Goal: Navigation & Orientation: Find specific page/section

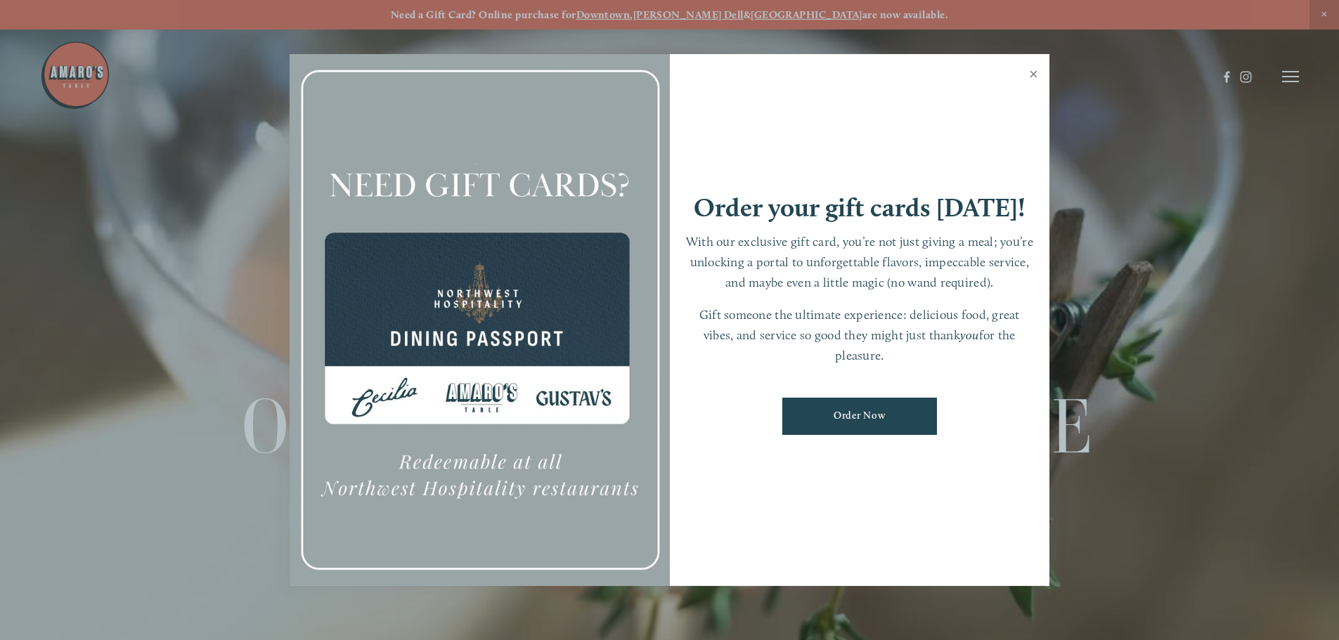
click at [1029, 75] on link "Close" at bounding box center [1033, 75] width 27 height 39
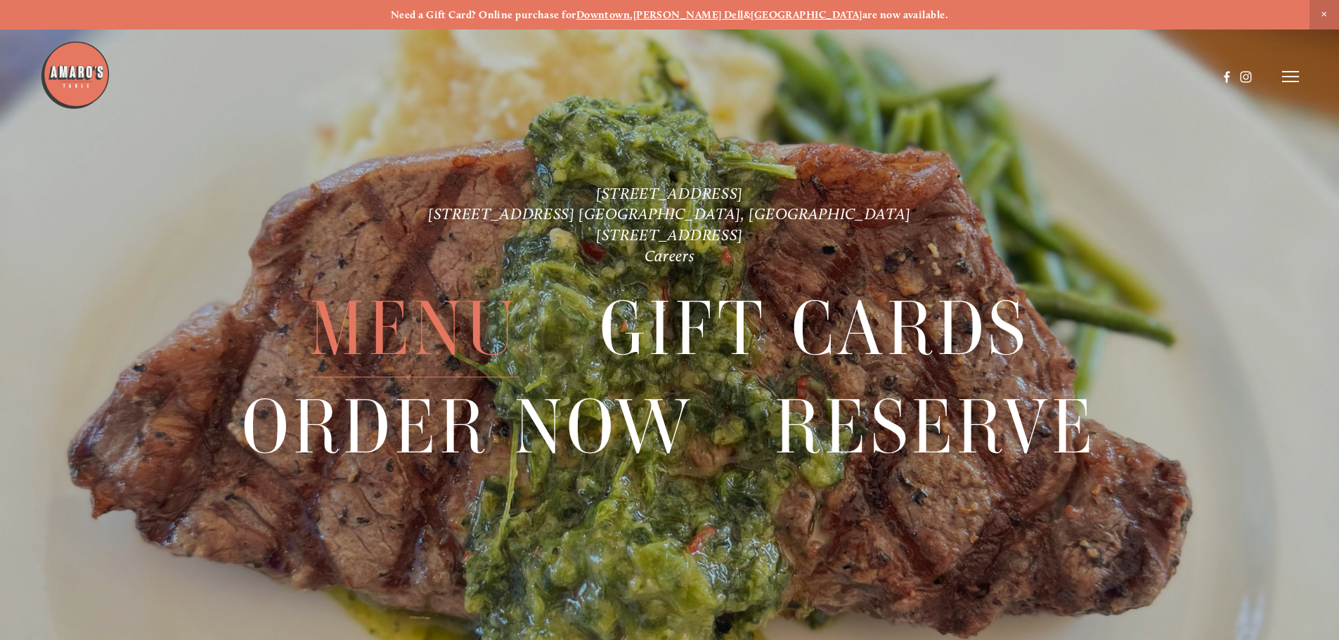
click at [434, 333] on span "Menu" at bounding box center [413, 329] width 209 height 97
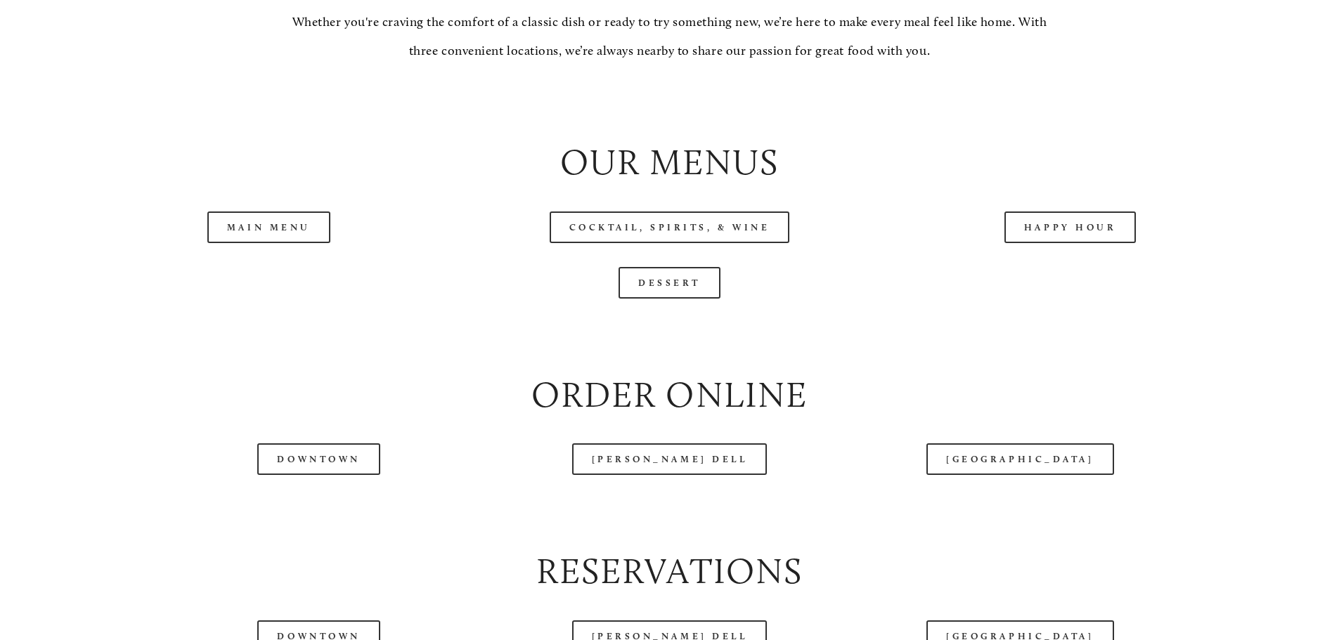
scroll to position [1546, 0]
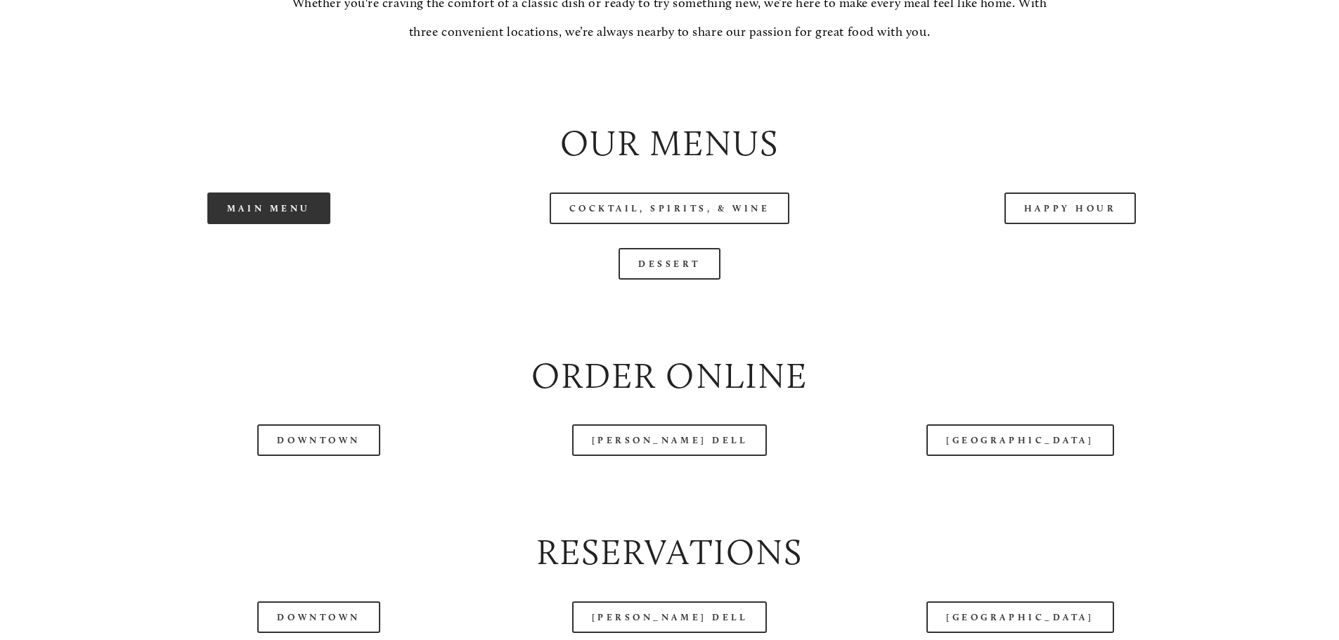
click at [314, 224] on link "Main Menu" at bounding box center [268, 209] width 123 height 32
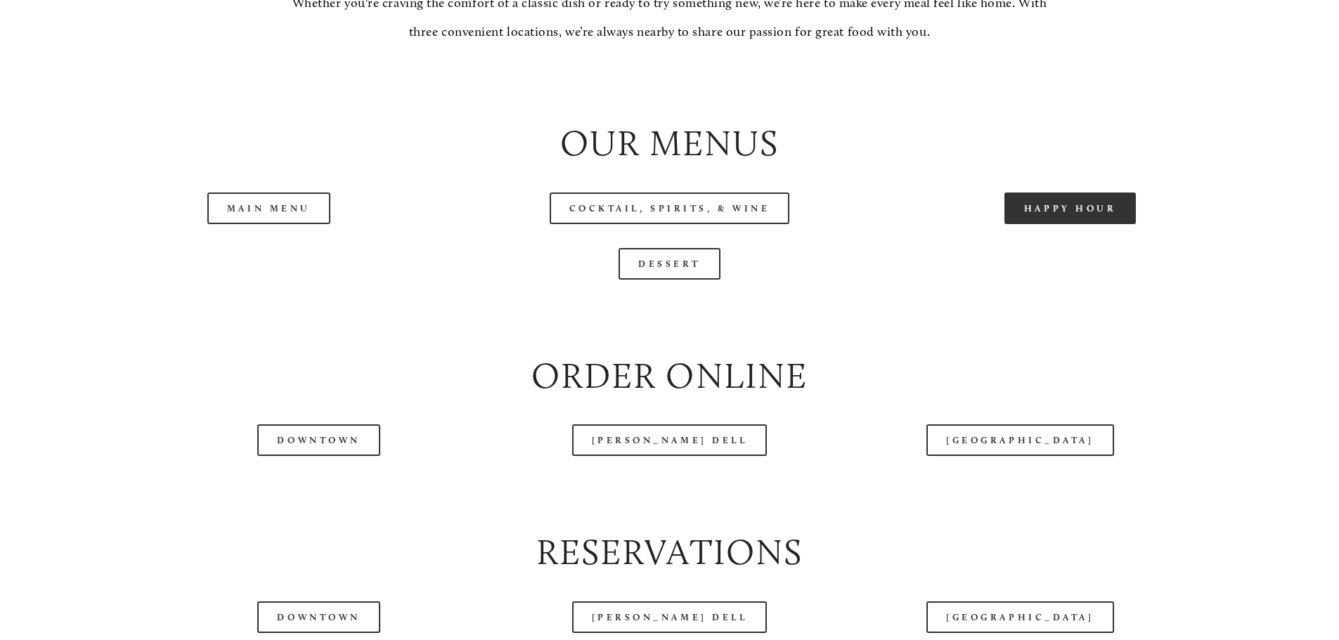
click at [1025, 224] on link "Happy Hour" at bounding box center [1070, 209] width 132 height 32
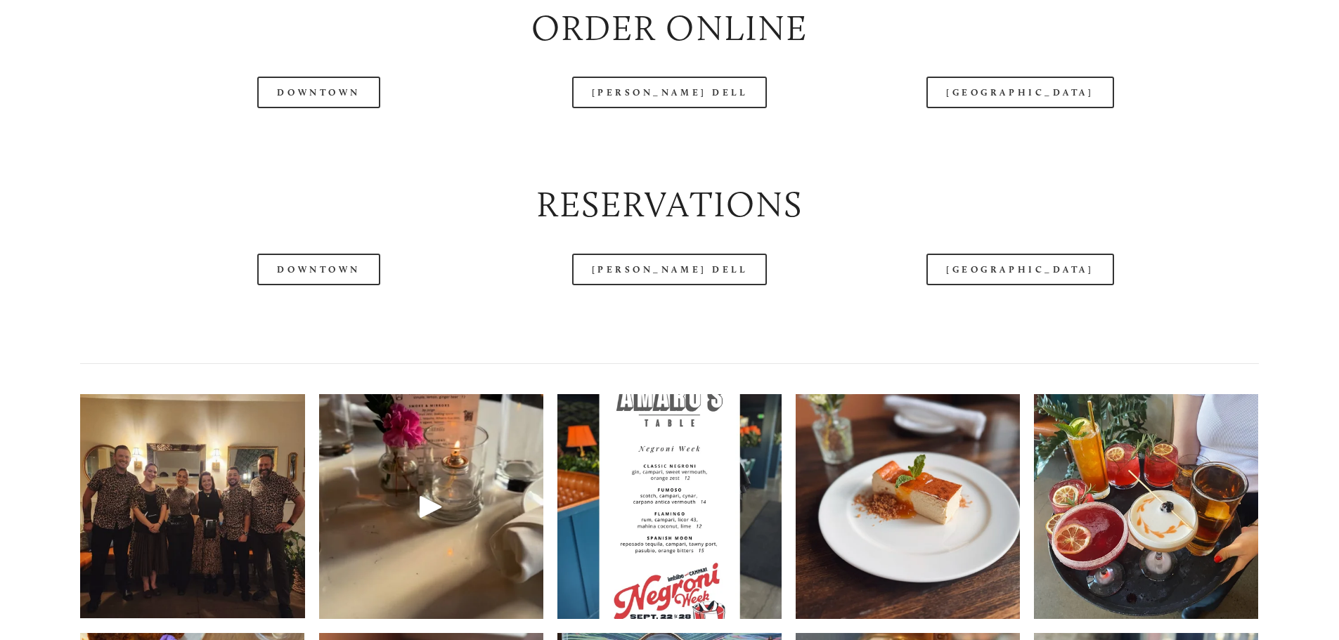
scroll to position [1897, 0]
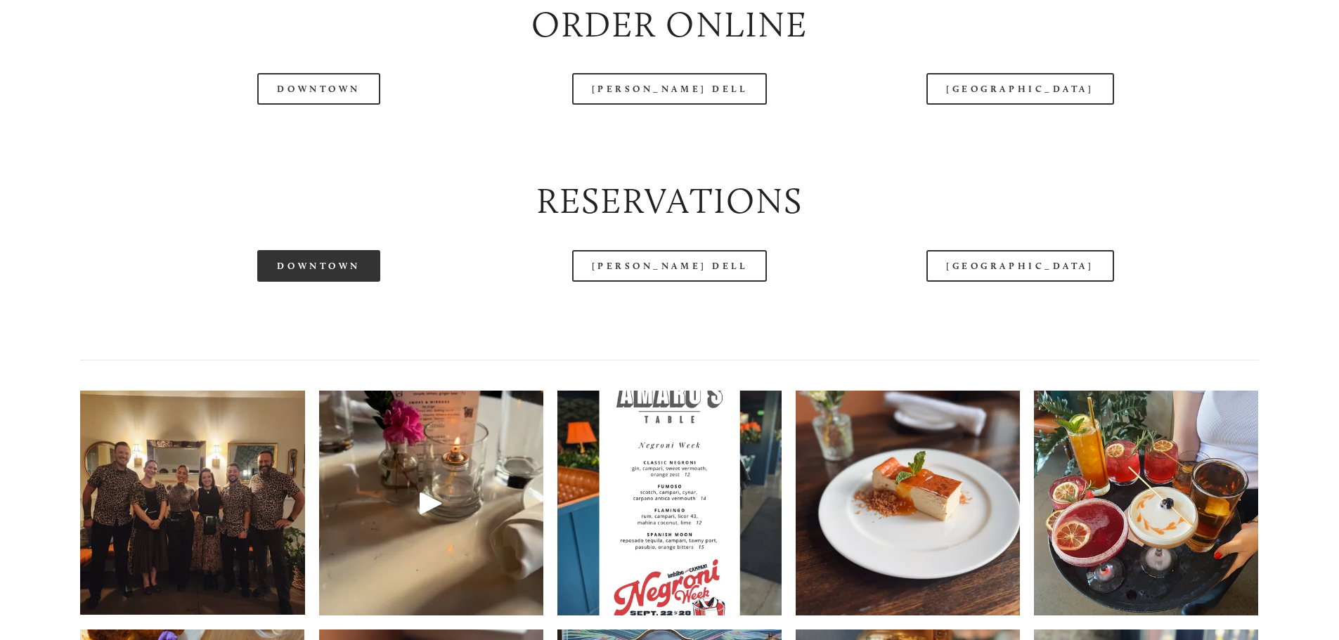
click at [351, 282] on link "Downtown" at bounding box center [318, 266] width 122 height 32
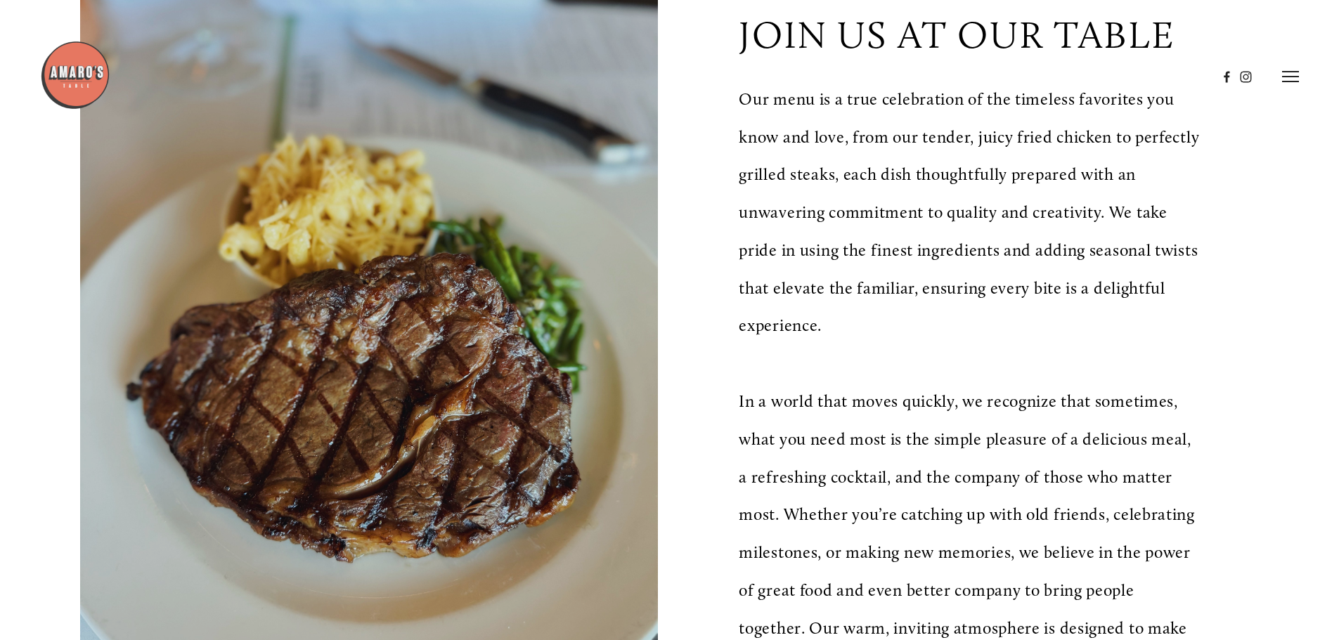
scroll to position [0, 0]
